Goal: Task Accomplishment & Management: Use online tool/utility

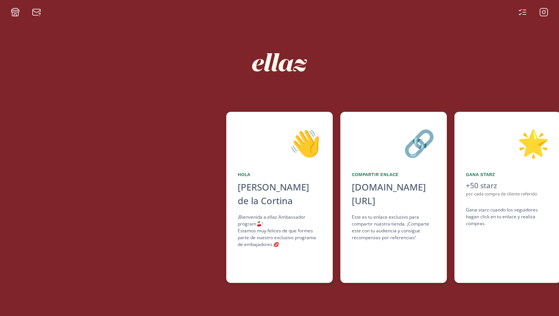
scroll to position [0, 456]
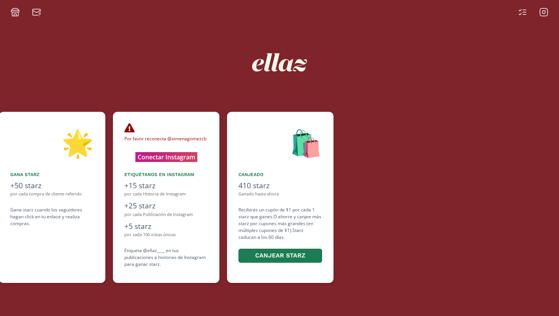
scroll to position [0, 456]
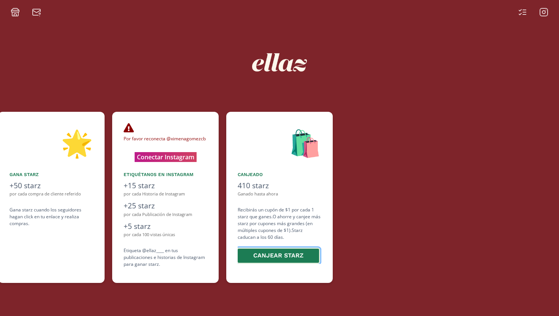
click at [269, 251] on button "Canjear starz" at bounding box center [278, 255] width 84 height 16
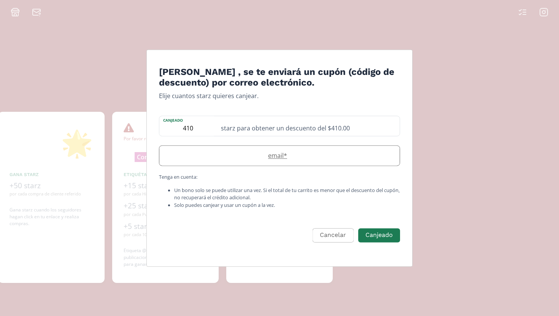
click at [278, 159] on label "email *" at bounding box center [275, 155] width 233 height 9
type input "ximenagomezcb@outlook.com"
click at [375, 234] on button "Canjeado" at bounding box center [379, 235] width 44 height 16
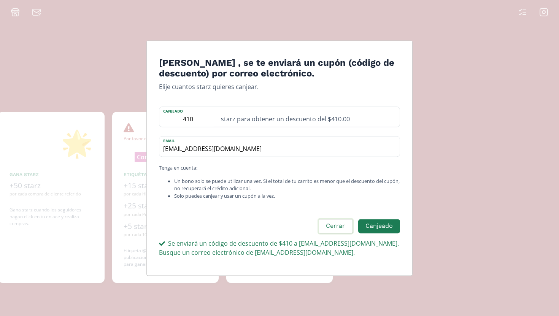
click at [339, 231] on button "Cerrar" at bounding box center [335, 226] width 36 height 16
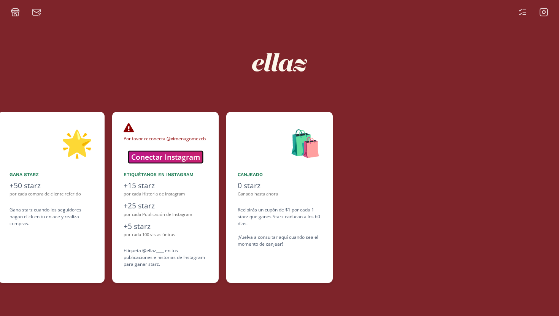
click at [172, 159] on button "Conectar Instagram" at bounding box center [165, 157] width 75 height 12
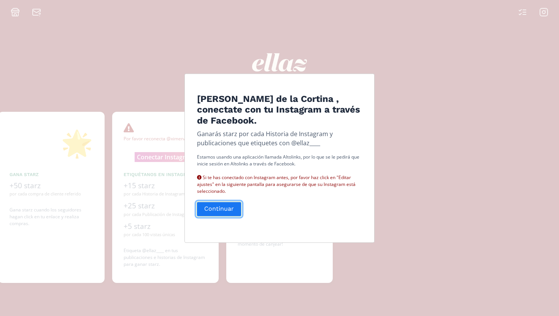
click at [219, 211] on button "Continuar" at bounding box center [219, 209] width 46 height 16
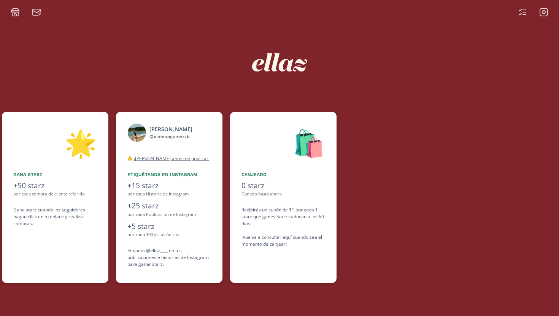
scroll to position [0, 456]
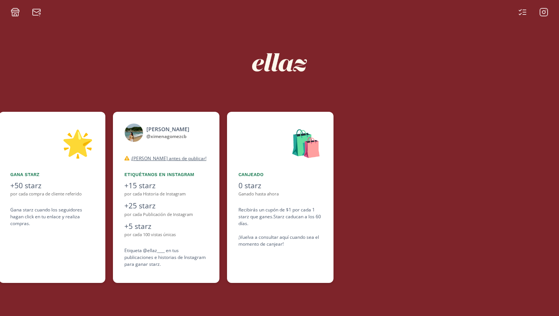
scroll to position [0, 456]
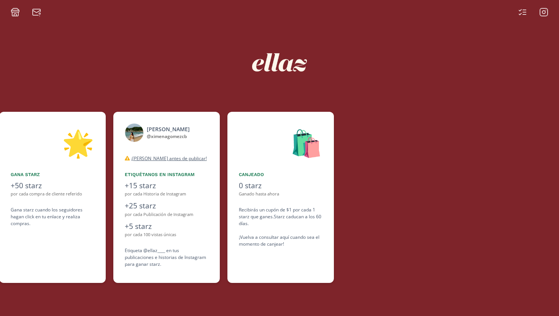
scroll to position [0, 456]
